Goal: Browse casually

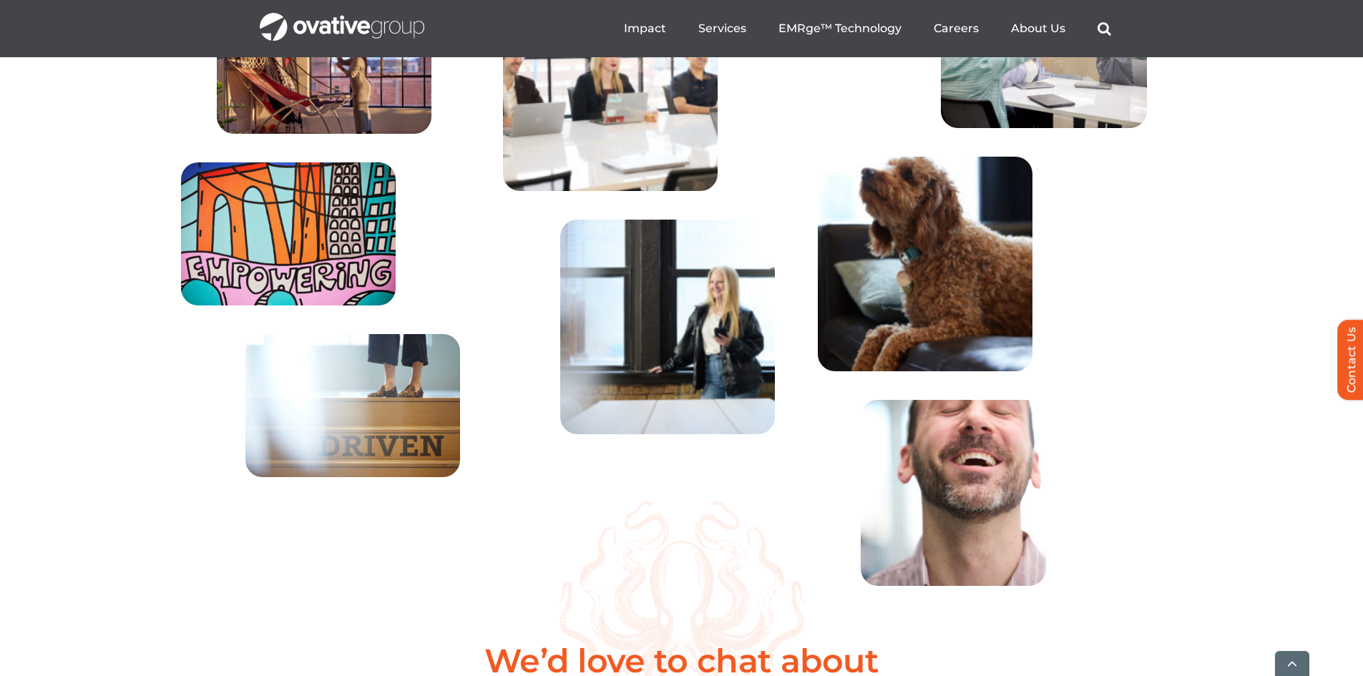
scroll to position [5175, 0]
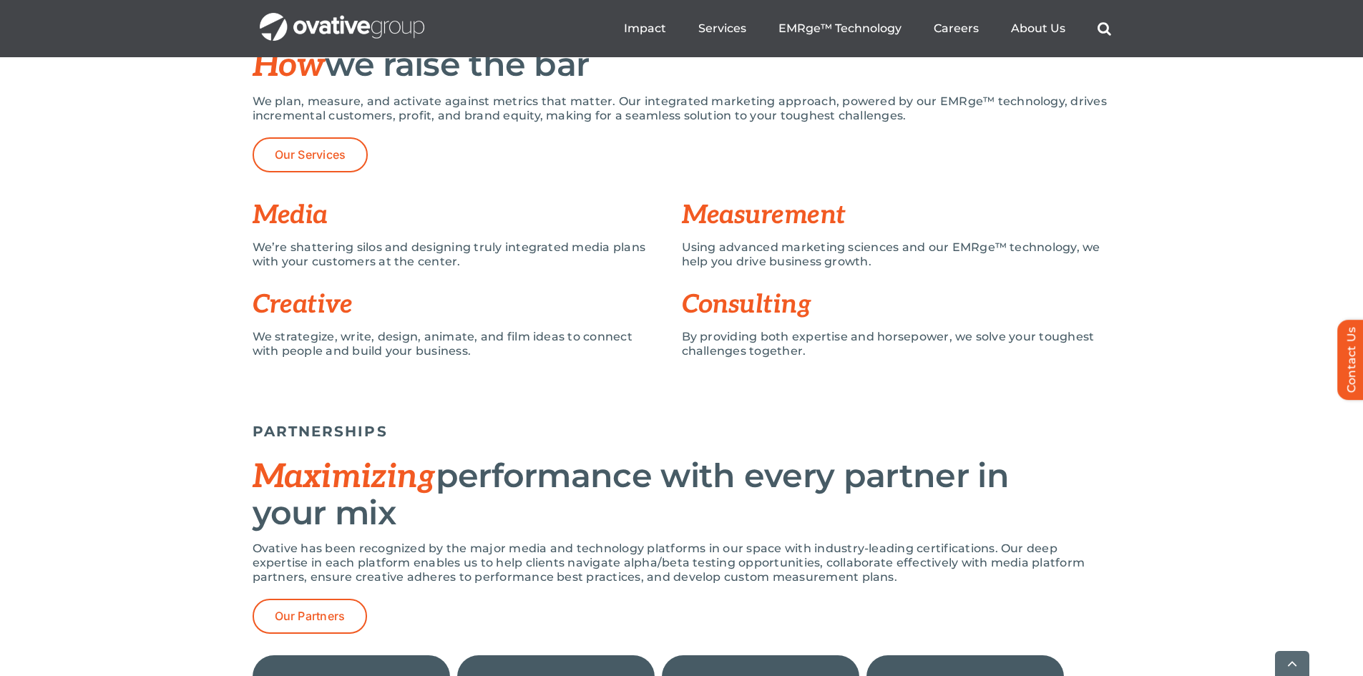
scroll to position [1073, 0]
